Goal: Task Accomplishment & Management: Complete application form

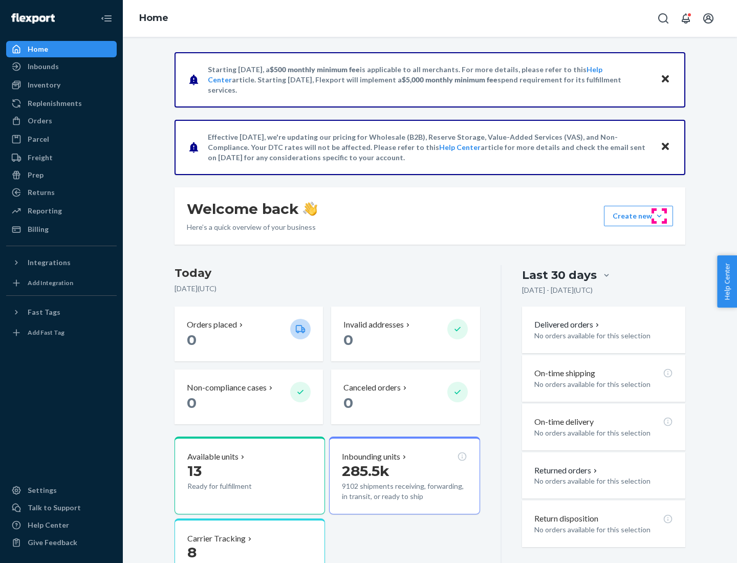
click at [659, 216] on button "Create new Create new inbound Create new order Create new product" at bounding box center [638, 216] width 69 height 20
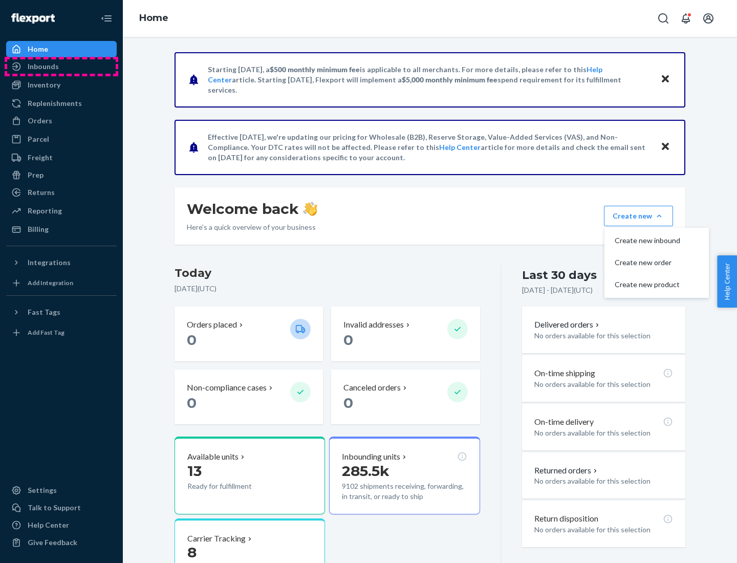
click at [61, 67] on div "Inbounds" at bounding box center [61, 66] width 108 height 14
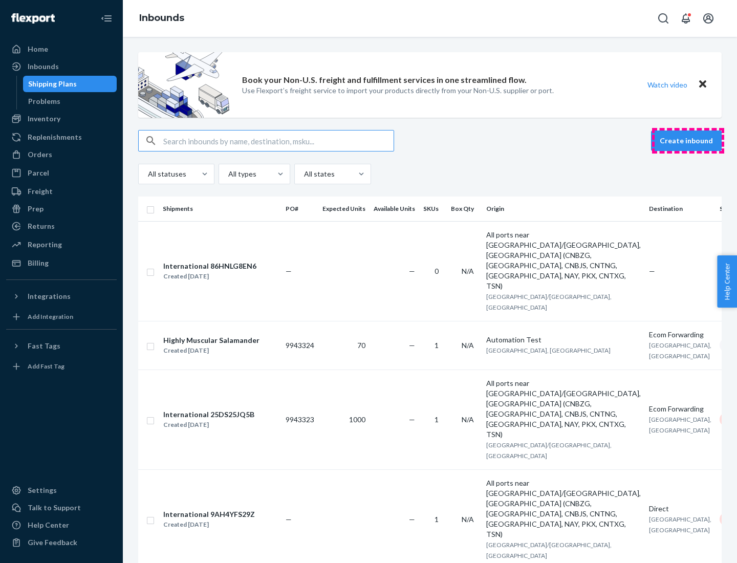
click at [688, 141] on button "Create inbound" at bounding box center [686, 140] width 71 height 20
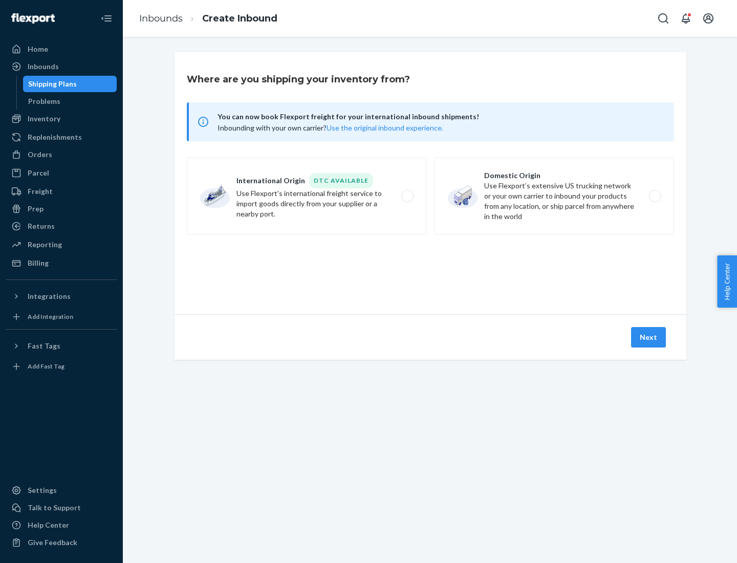
click at [554, 196] on label "Domestic Origin Use Flexport’s extensive US trucking network or your own carrie…" at bounding box center [554, 196] width 240 height 77
click at [655, 196] on input "Domestic Origin Use Flexport’s extensive US trucking network or your own carrie…" at bounding box center [658, 196] width 7 height 7
radio input "true"
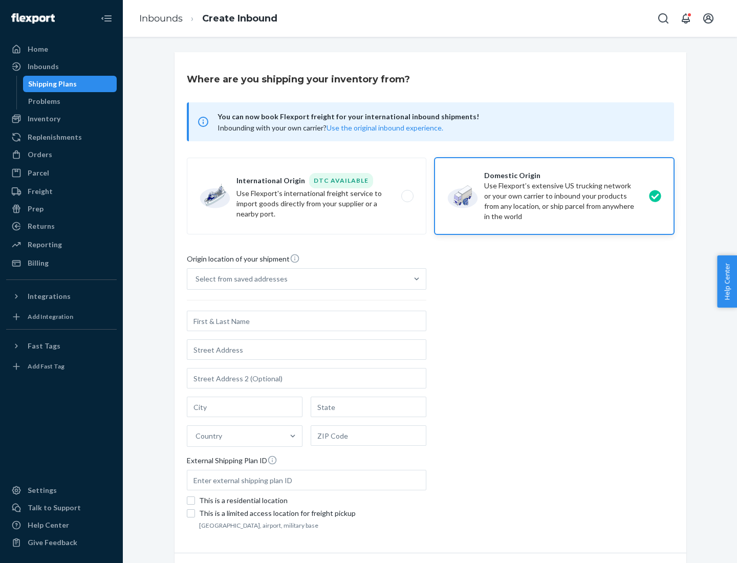
click at [239, 279] on div "Select from saved addresses" at bounding box center [241, 279] width 92 height 10
click at [197, 279] on input "Select from saved addresses" at bounding box center [195, 279] width 1 height 10
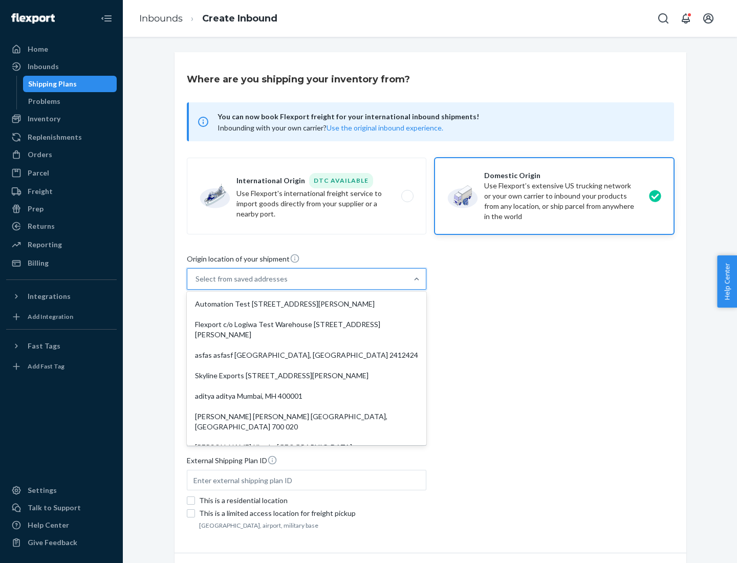
scroll to position [4, 0]
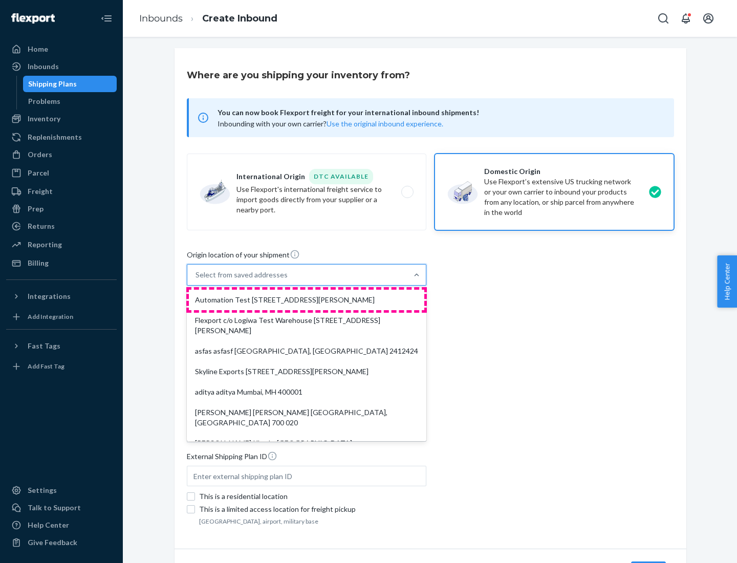
click at [307, 300] on div "Automation Test [STREET_ADDRESS][PERSON_NAME]" at bounding box center [306, 300] width 235 height 20
click at [197, 280] on input "option Automation Test [STREET_ADDRESS][PERSON_NAME]. 9 results available. Use …" at bounding box center [195, 275] width 1 height 10
type input "Automation Test"
type input "9th Floor"
type input "[GEOGRAPHIC_DATA]"
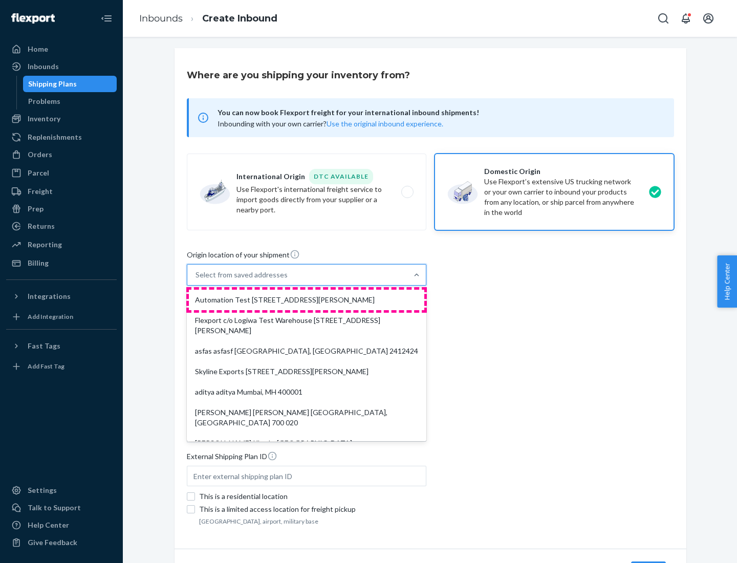
type input "CA"
type input "94104"
type input "[STREET_ADDRESS][PERSON_NAME]"
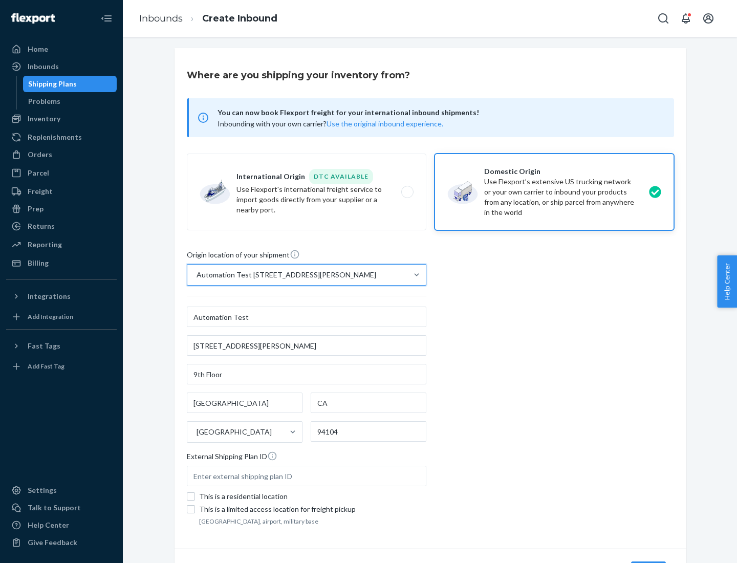
scroll to position [60, 0]
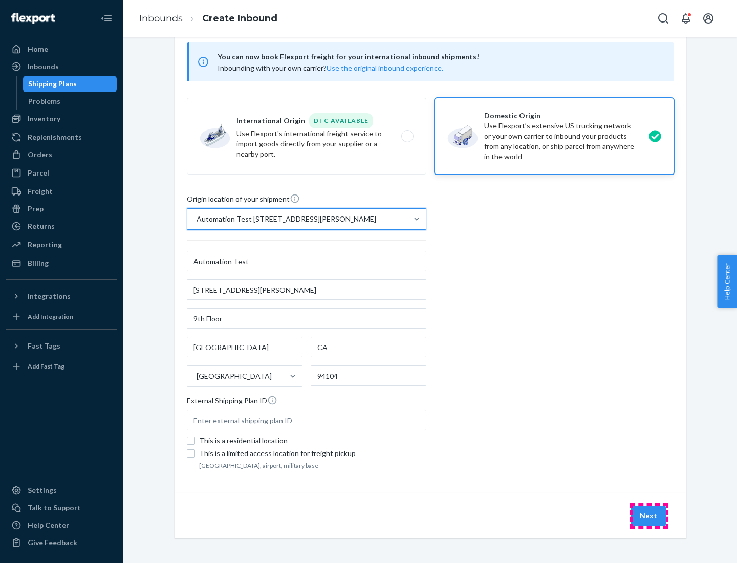
click at [649, 516] on button "Next" at bounding box center [648, 516] width 35 height 20
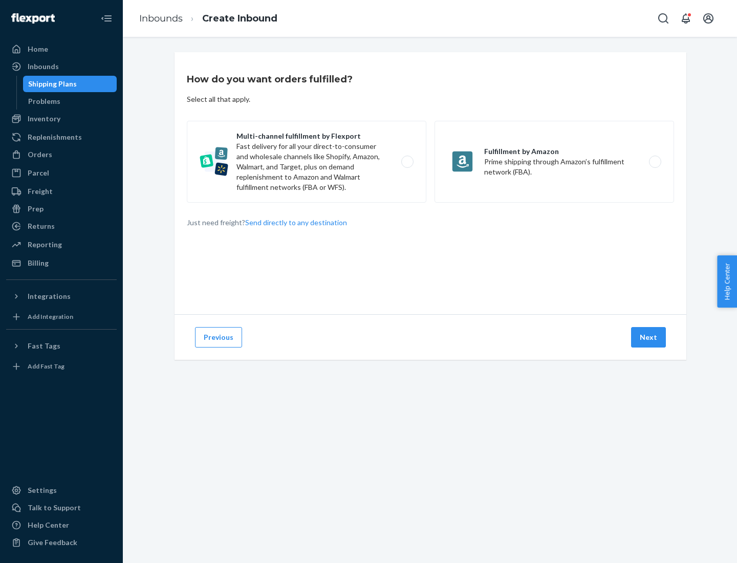
click at [307, 162] on label "Multi-channel fulfillment by Flexport Fast delivery for all your direct-to-cons…" at bounding box center [307, 162] width 240 height 82
click at [407, 162] on input "Multi-channel fulfillment by Flexport Fast delivery for all your direct-to-cons…" at bounding box center [410, 162] width 7 height 7
radio input "true"
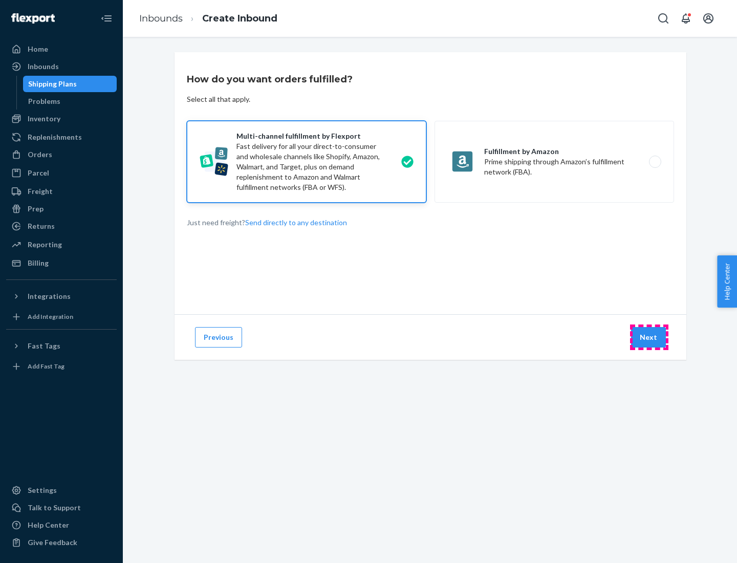
click at [649, 337] on button "Next" at bounding box center [648, 337] width 35 height 20
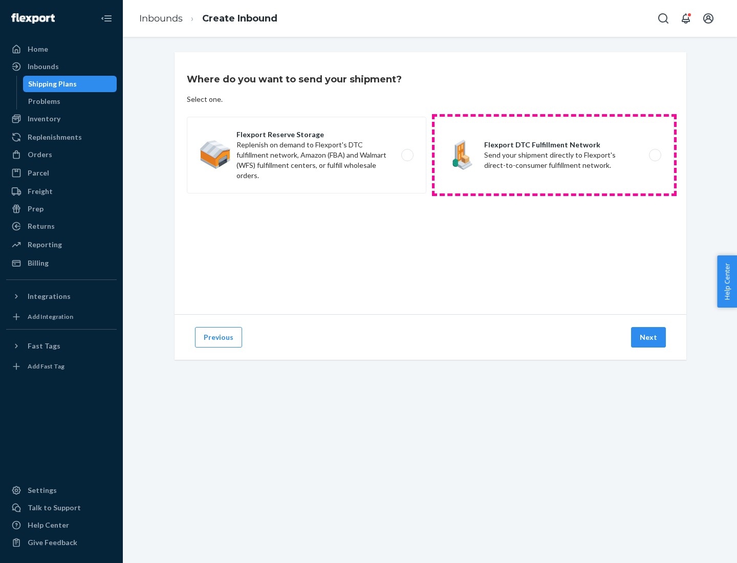
click at [554, 155] on label "Flexport DTC Fulfillment Network Send your shipment directly to Flexport's dire…" at bounding box center [554, 155] width 240 height 77
click at [655, 155] on input "Flexport DTC Fulfillment Network Send your shipment directly to Flexport's dire…" at bounding box center [658, 155] width 7 height 7
radio input "true"
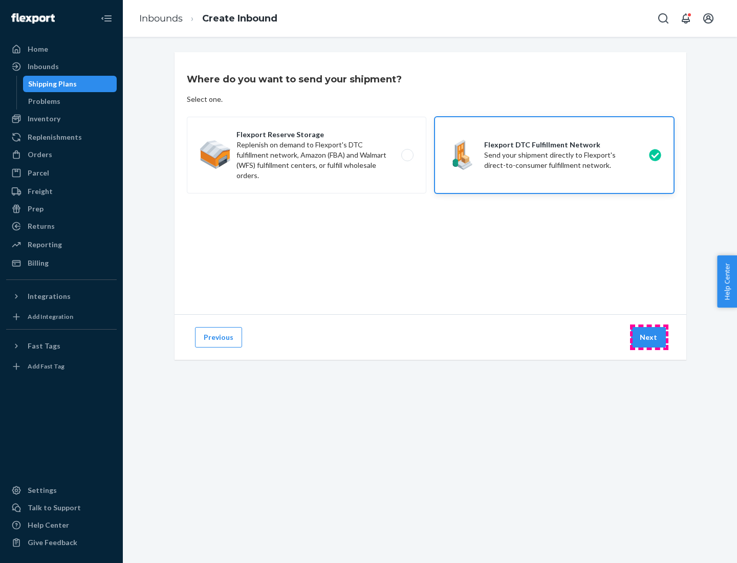
click at [649, 337] on button "Next" at bounding box center [648, 337] width 35 height 20
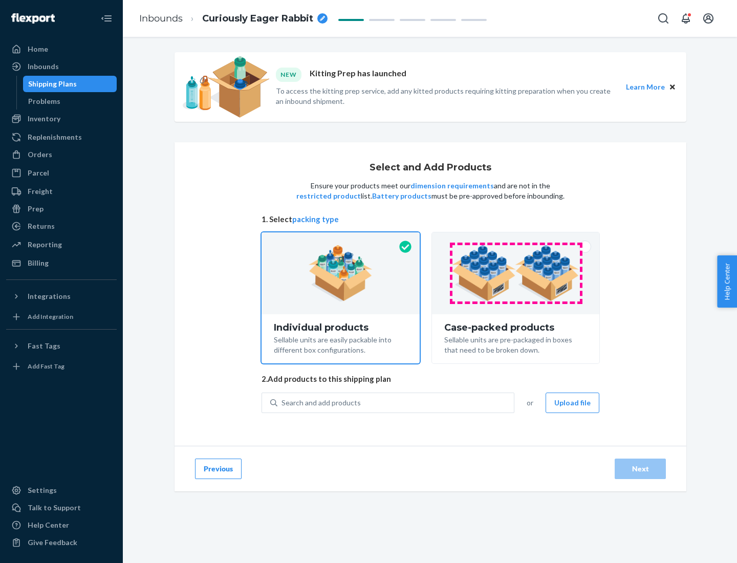
click at [516, 273] on img at bounding box center [515, 273] width 127 height 56
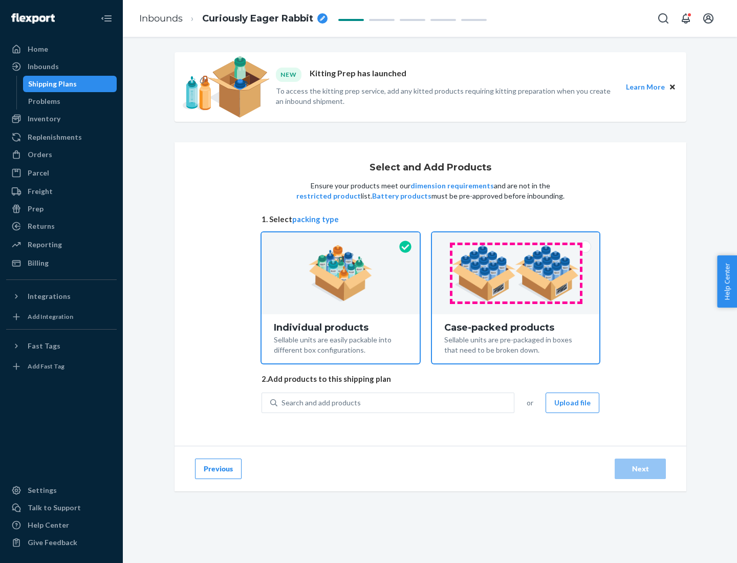
click at [516, 239] on input "Case-packed products Sellable units are pre-packaged in boxes that need to be b…" at bounding box center [515, 235] width 7 height 7
radio input "true"
radio input "false"
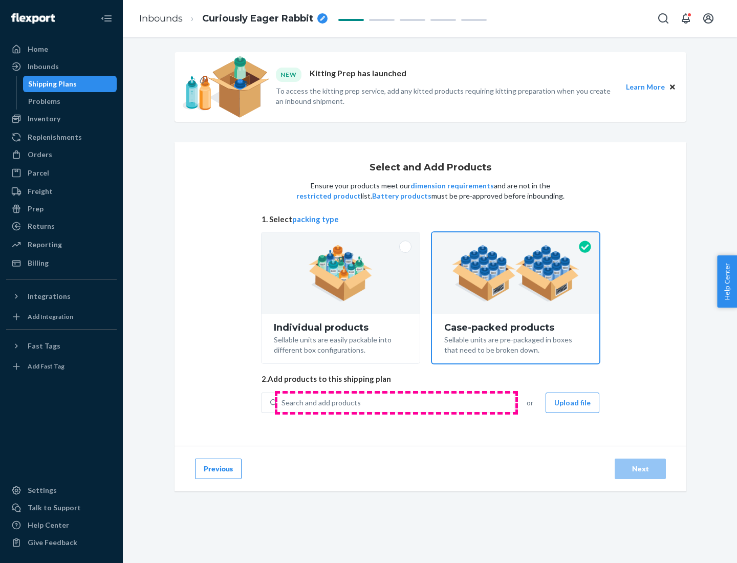
click at [396, 402] on div "Search and add products" at bounding box center [395, 403] width 236 height 18
click at [282, 402] on input "Search and add products" at bounding box center [281, 403] width 1 height 10
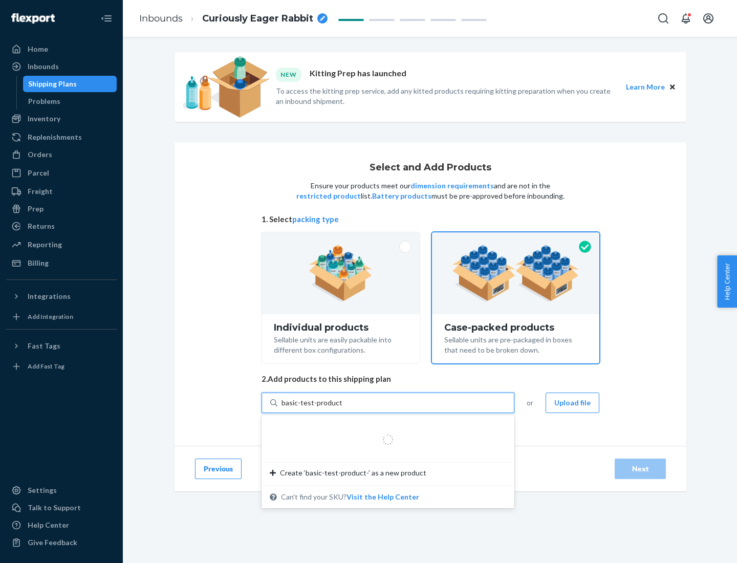
type input "basic-test-product-1"
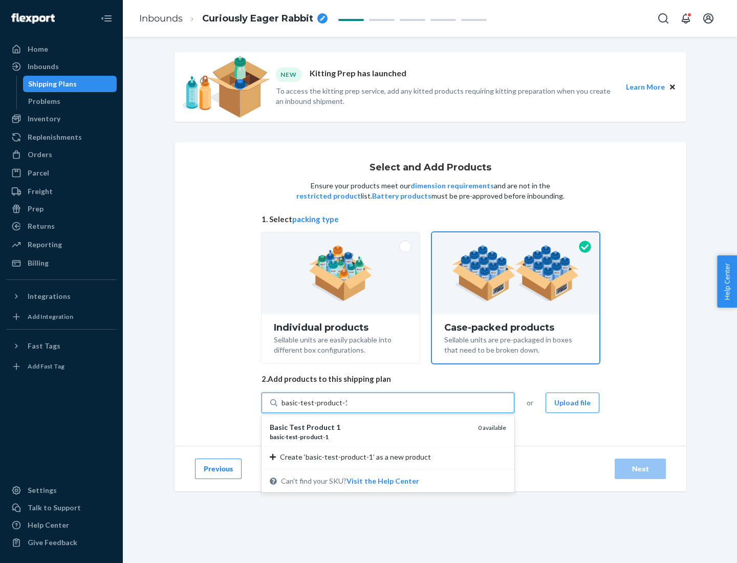
click at [370, 437] on div "basic - test - product - 1" at bounding box center [370, 436] width 200 height 9
click at [347, 408] on input "basic-test-product-1" at bounding box center [314, 403] width 66 height 10
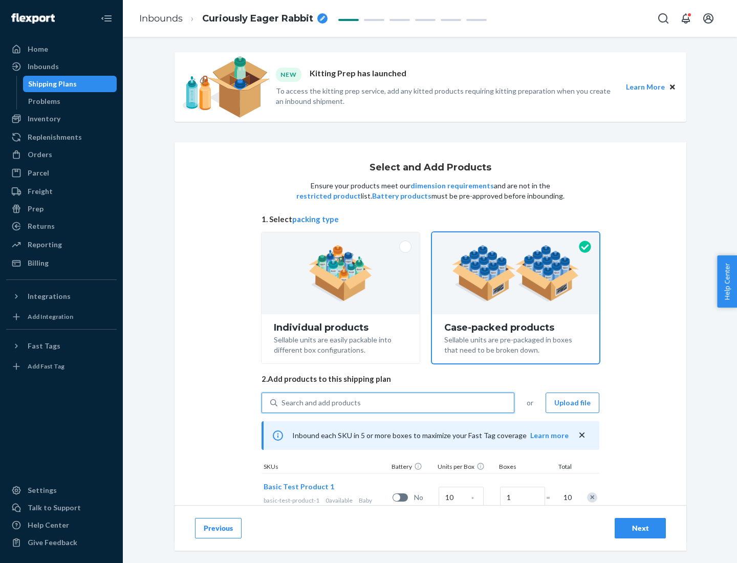
scroll to position [37, 0]
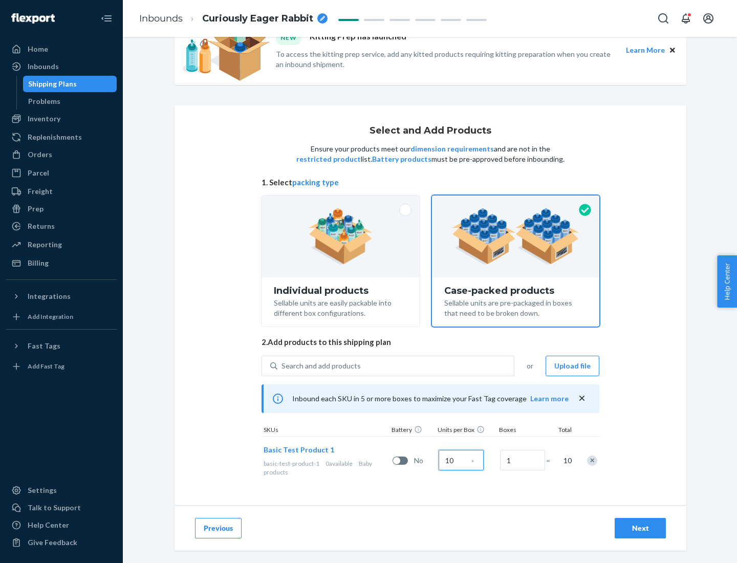
type input "10"
type input "7"
click at [640, 528] on div "Next" at bounding box center [640, 528] width 34 height 10
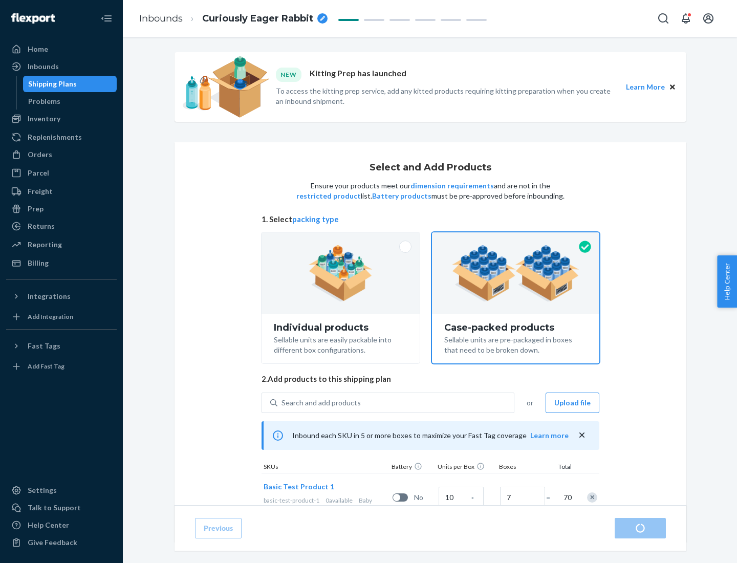
radio input "true"
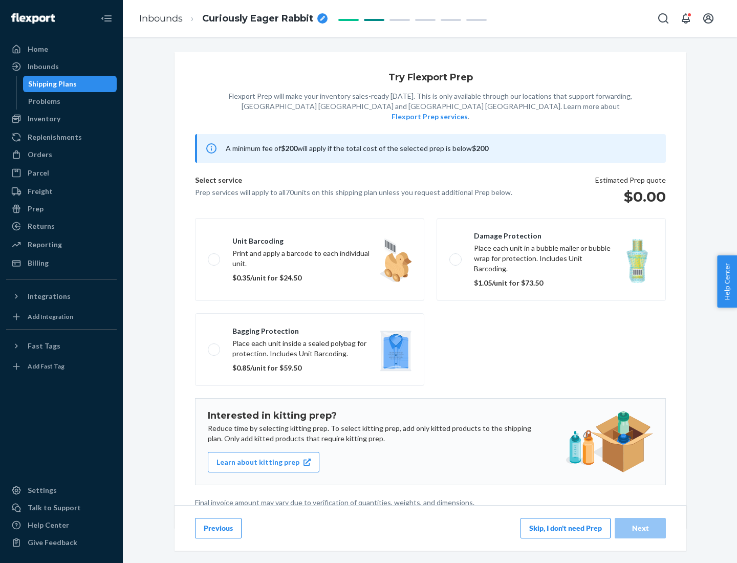
scroll to position [3, 0]
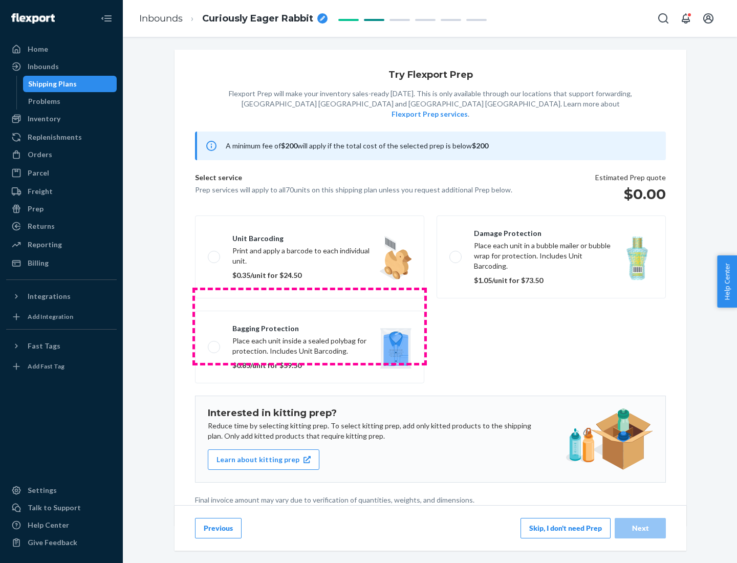
click at [310, 326] on label "Bagging protection Place each unit inside a sealed polybag for protection. Incl…" at bounding box center [309, 347] width 229 height 73
click at [214, 343] on input "Bagging protection Place each unit inside a sealed polybag for protection. Incl…" at bounding box center [211, 346] width 7 height 7
checkbox input "true"
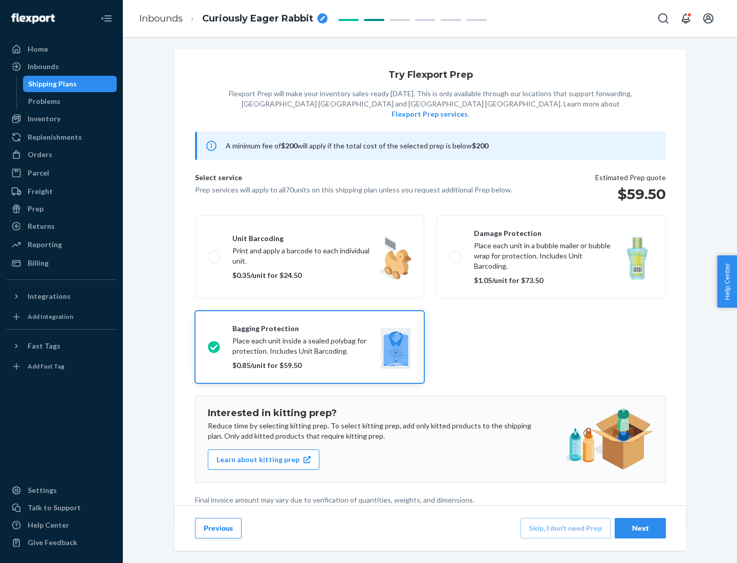
click at [640, 528] on div "Next" at bounding box center [640, 528] width 34 height 10
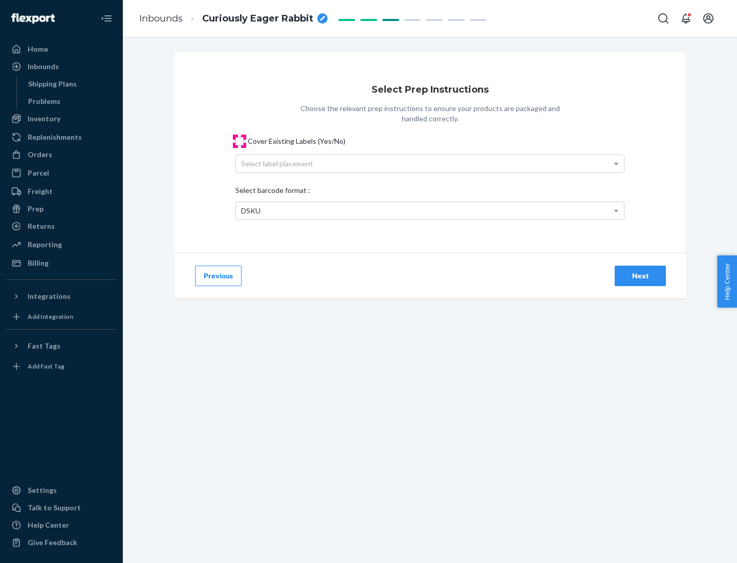
click at [240, 141] on input "Cover Existing Labels (Yes/No)" at bounding box center [239, 141] width 8 height 8
checkbox input "true"
click at [430, 163] on div "Select label placement" at bounding box center [430, 163] width 388 height 17
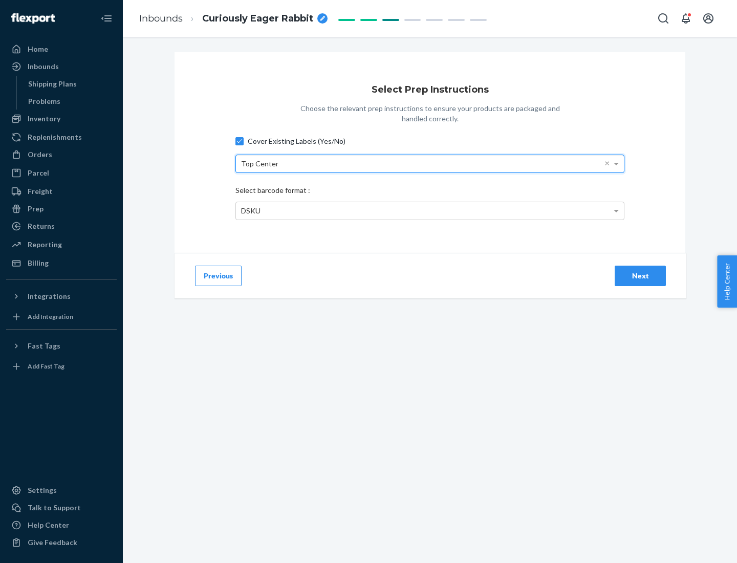
click at [430, 210] on div "DSKU" at bounding box center [430, 210] width 388 height 17
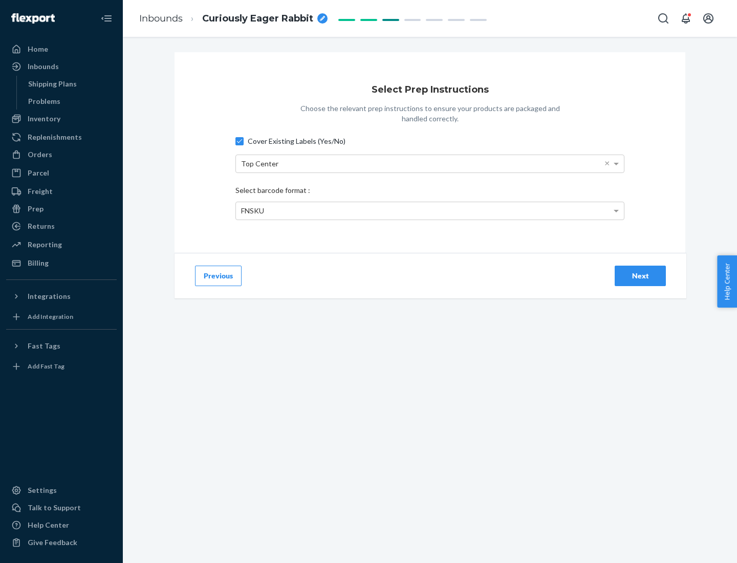
click at [640, 275] on div "Next" at bounding box center [640, 276] width 34 height 10
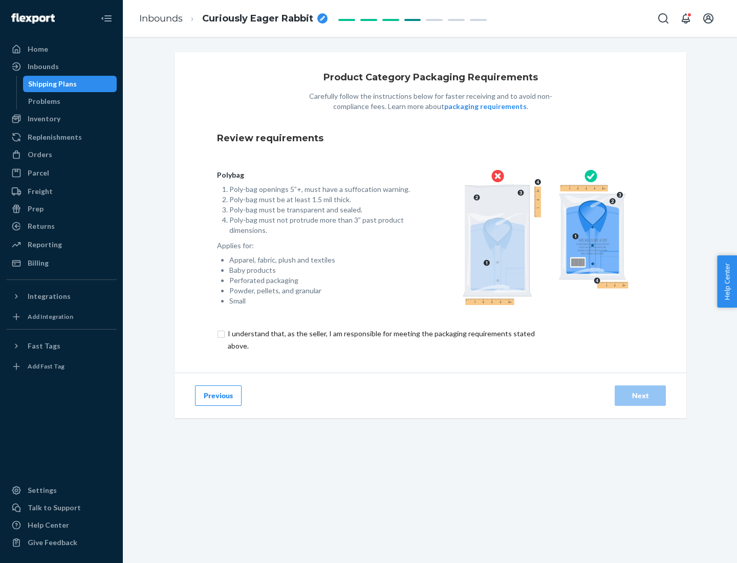
click at [380, 339] on input "checkbox" at bounding box center [387, 340] width 340 height 25
checkbox input "true"
click at [640, 395] on div "Next" at bounding box center [640, 395] width 34 height 10
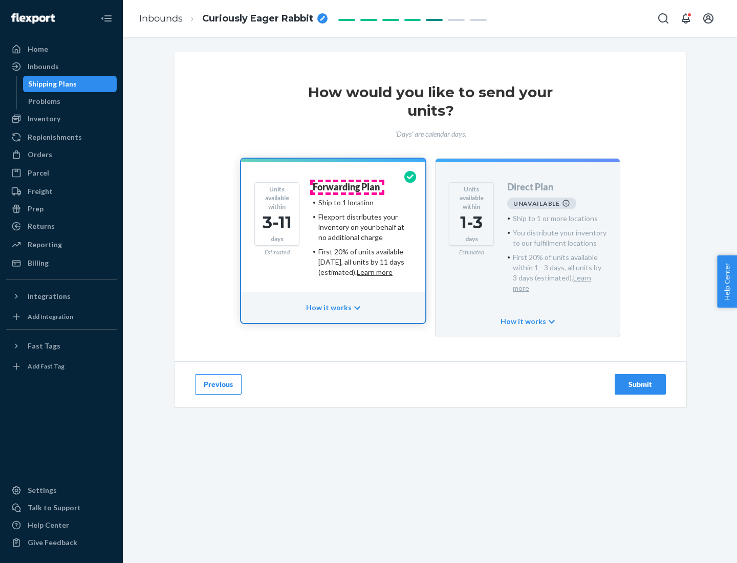
click at [347, 187] on h4 "Forwarding Plan" at bounding box center [346, 187] width 67 height 10
click at [640, 379] on div "Submit" at bounding box center [640, 384] width 34 height 10
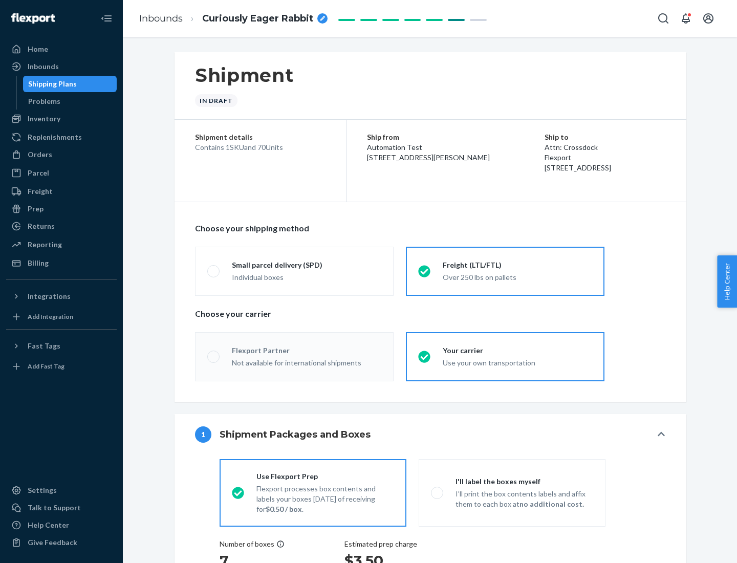
radio input "true"
radio input "false"
radio input "true"
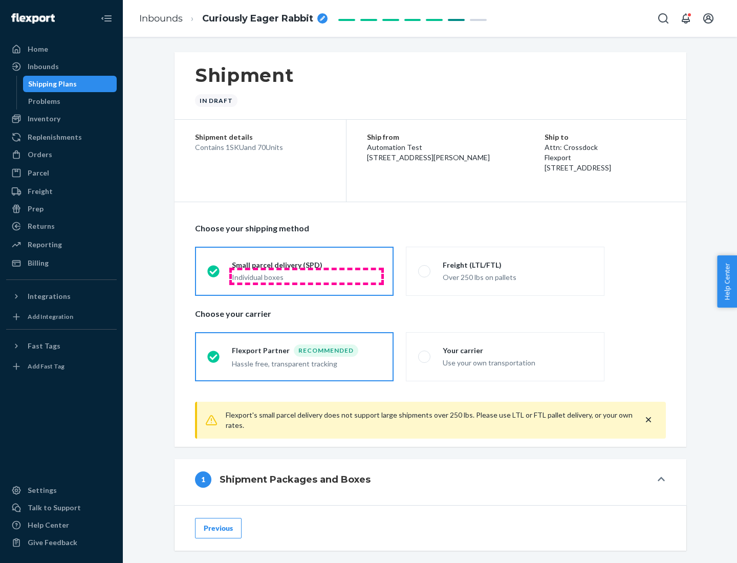
click at [307, 276] on div "Individual boxes" at bounding box center [306, 277] width 149 height 10
click at [214, 274] on input "Small parcel delivery (SPD) Individual boxes" at bounding box center [210, 271] width 7 height 7
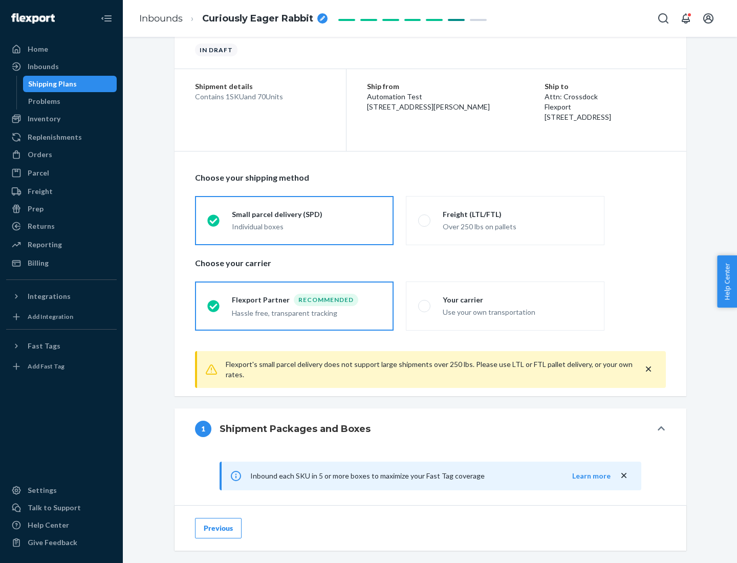
click at [517, 299] on div "Your carrier" at bounding box center [517, 300] width 149 height 10
click at [425, 302] on input "Your carrier Use your own transportation" at bounding box center [421, 305] width 7 height 7
radio input "true"
radio input "false"
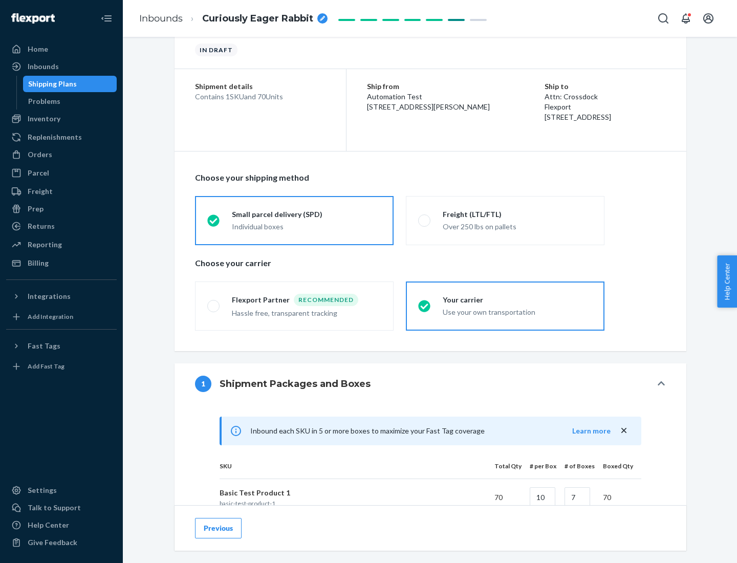
scroll to position [248, 0]
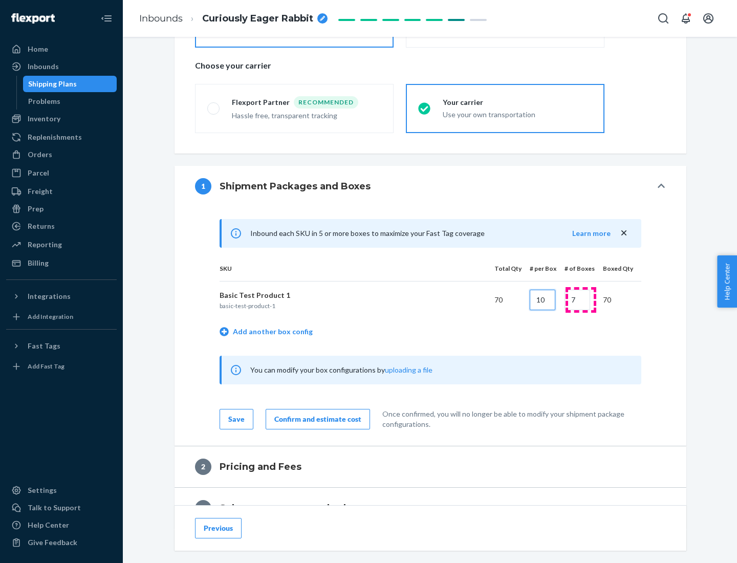
type input "10"
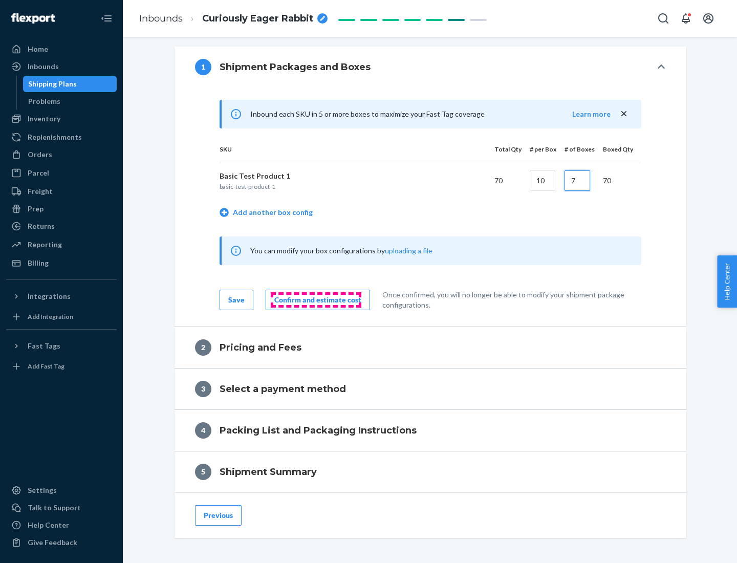
type input "7"
click at [316, 299] on div "Confirm and estimate cost" at bounding box center [317, 300] width 87 height 10
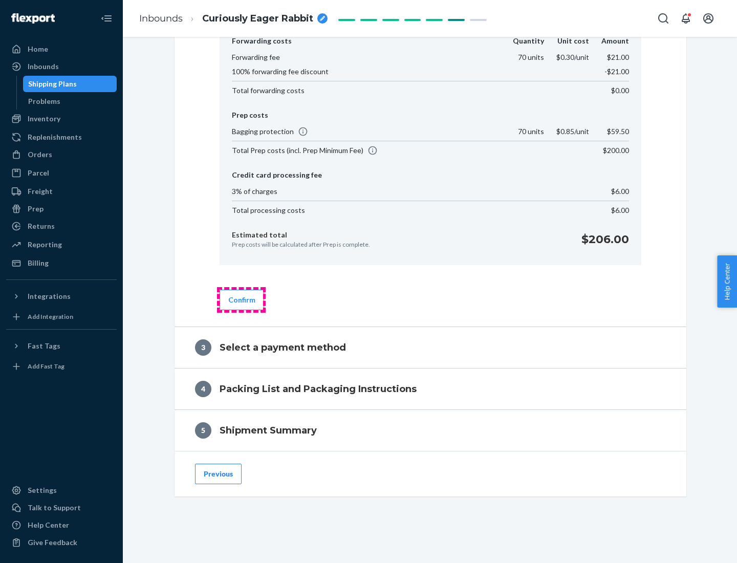
click at [241, 299] on button "Confirm" at bounding box center [242, 300] width 45 height 20
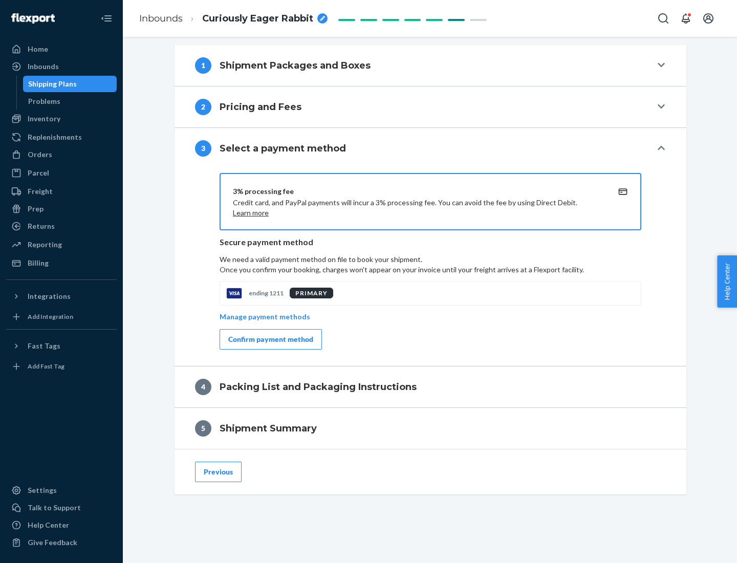
click at [270, 339] on div "Confirm payment method" at bounding box center [270, 339] width 85 height 10
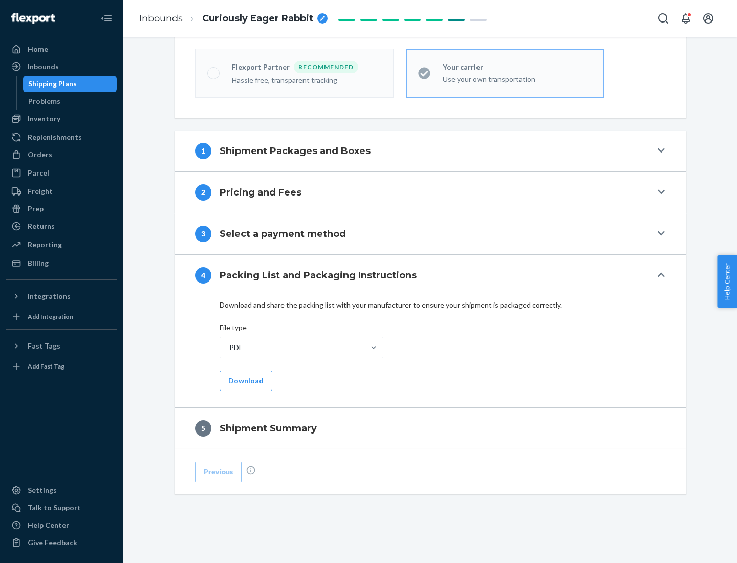
click at [245, 380] on button "Download" at bounding box center [246, 381] width 53 height 20
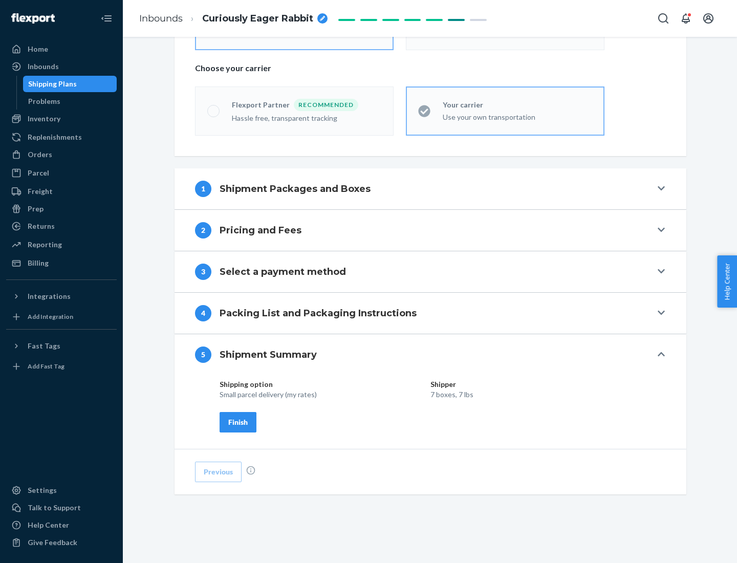
scroll to position [246, 0]
